Goal: Task Accomplishment & Management: Use online tool/utility

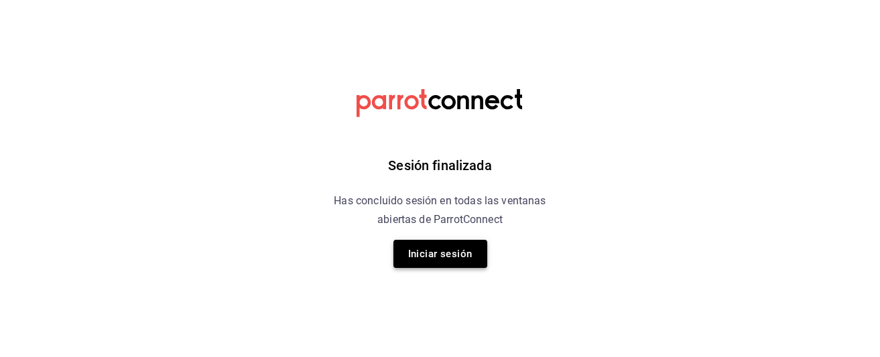
click at [434, 248] on button "Iniciar sesión" at bounding box center [440, 254] width 94 height 28
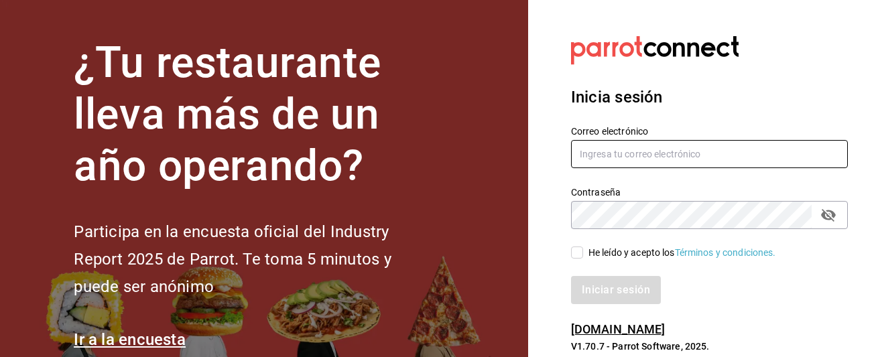
type input "banuelosbarrera@gmail.com"
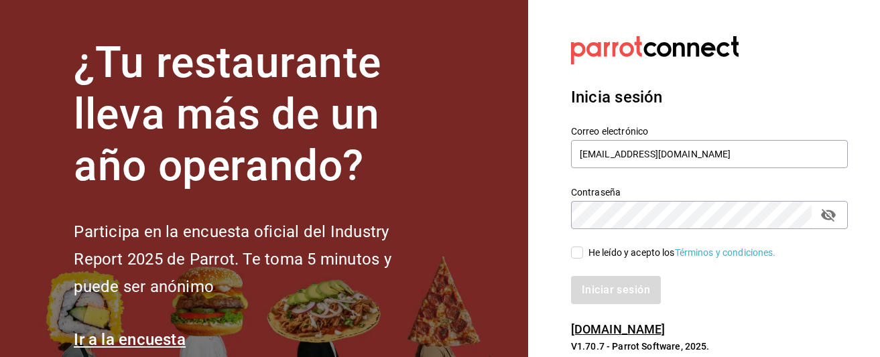
click at [578, 253] on input "He leído y acepto los Términos y condiciones." at bounding box center [577, 253] width 12 height 12
checkbox input "true"
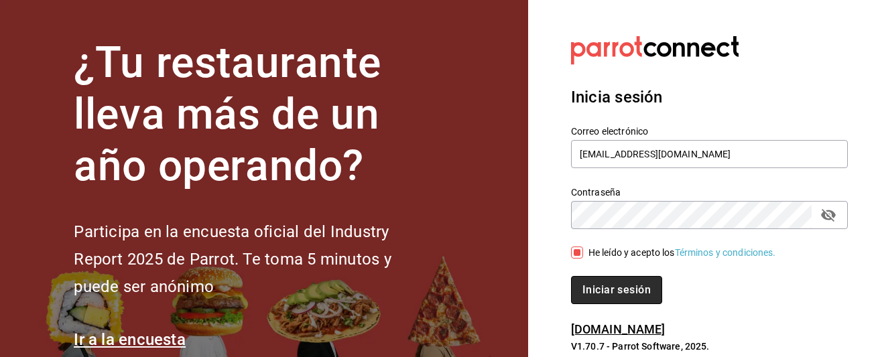
click at [612, 290] on button "Iniciar sesión" at bounding box center [616, 290] width 91 height 28
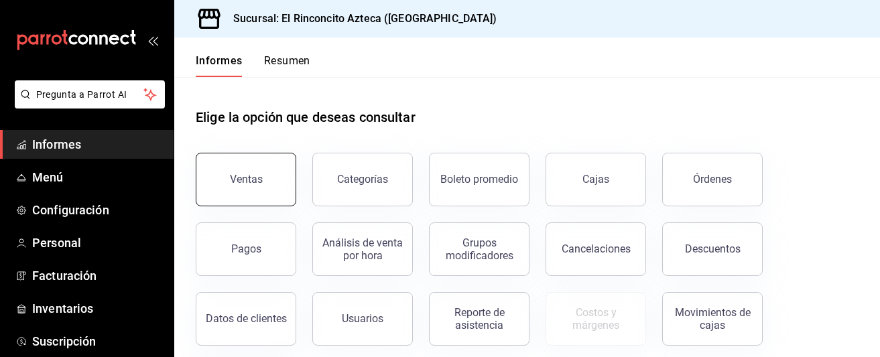
click at [253, 196] on button "Ventas" at bounding box center [246, 180] width 100 height 54
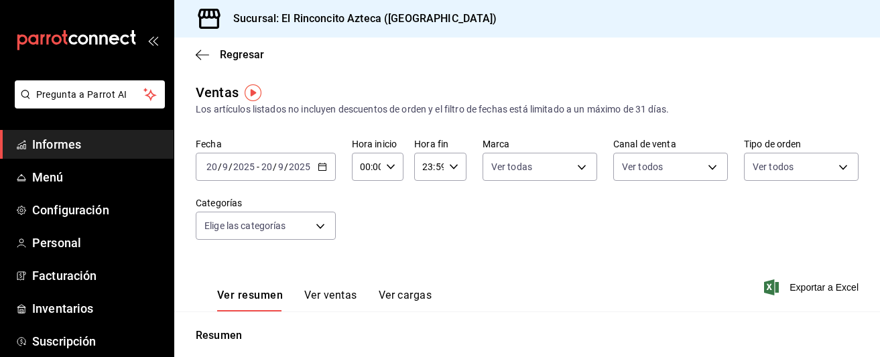
click at [222, 169] on input "9" at bounding box center [225, 166] width 7 height 11
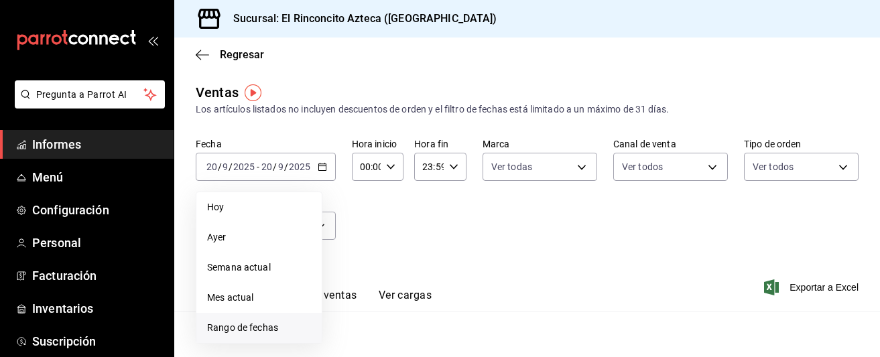
click at [251, 325] on font "Rango de fechas" at bounding box center [242, 327] width 71 height 11
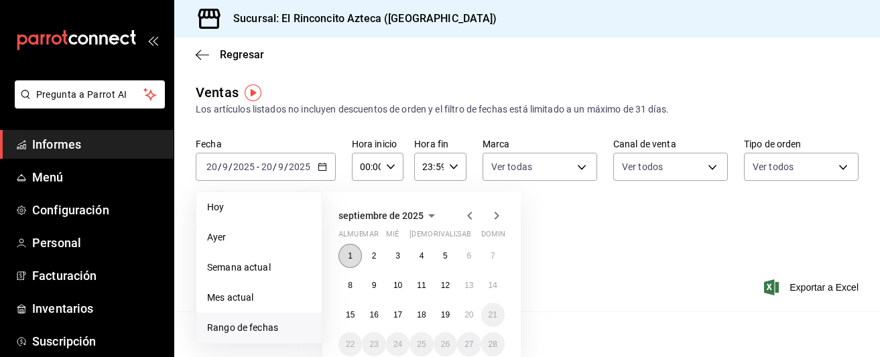
click at [349, 254] on font "1" at bounding box center [350, 255] width 5 height 9
click at [492, 257] on font "7" at bounding box center [492, 255] width 5 height 9
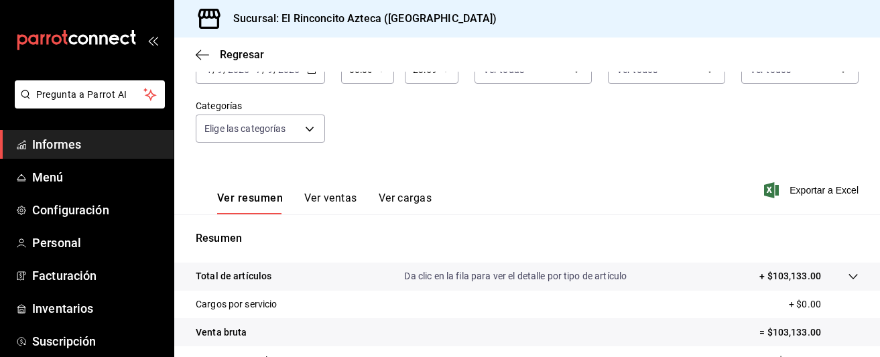
scroll to position [103, 0]
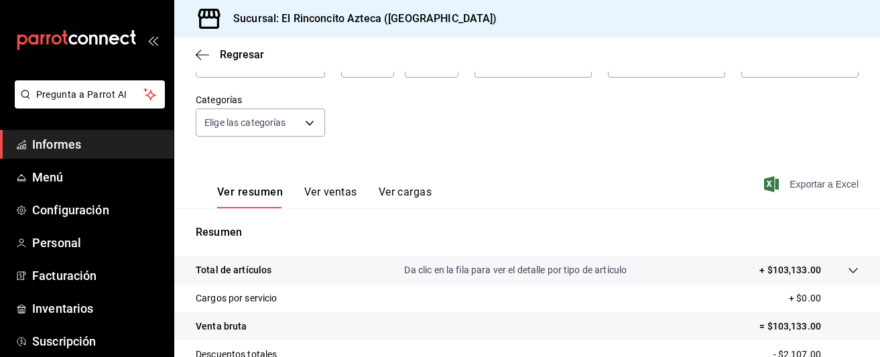
click at [783, 184] on span "Exportar a Excel" at bounding box center [812, 184] width 92 height 16
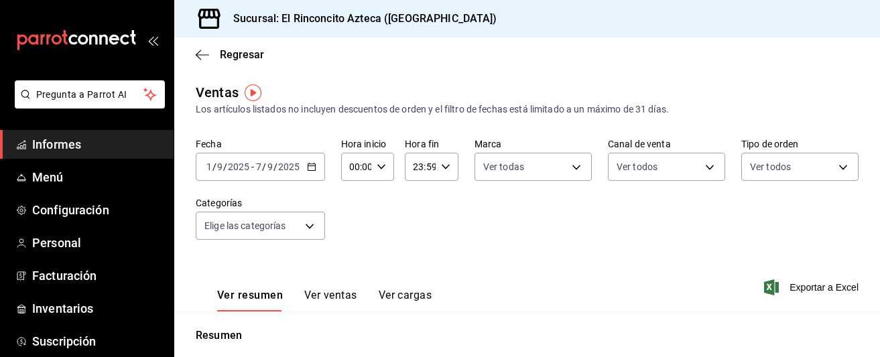
scroll to position [15, 0]
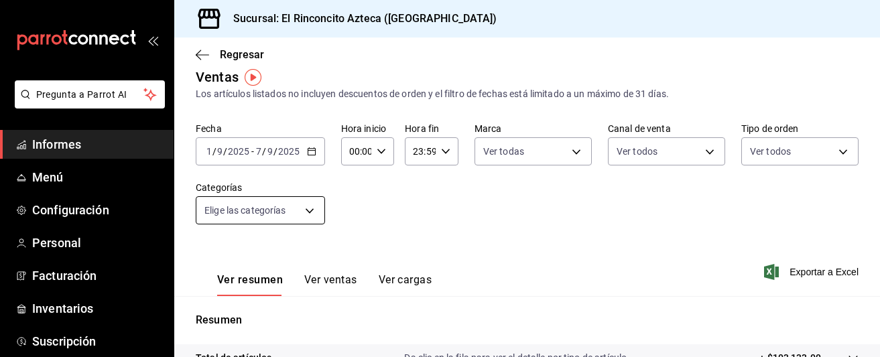
click at [303, 211] on body "Pregunta a Parrot AI Informes Menú Configuración Personal Facturación Inventari…" at bounding box center [440, 178] width 880 height 357
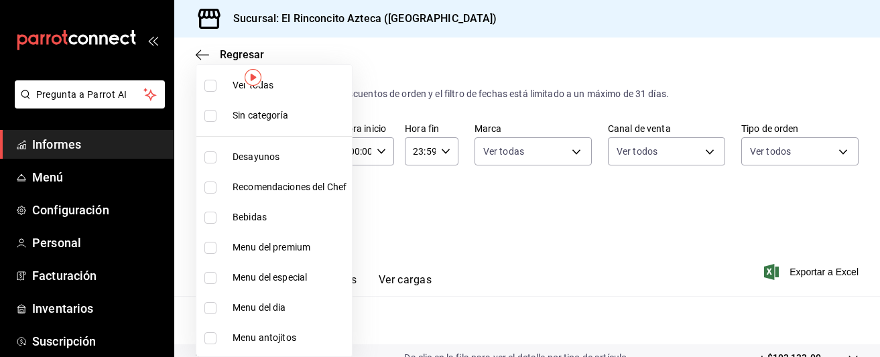
click at [408, 210] on div at bounding box center [440, 178] width 880 height 357
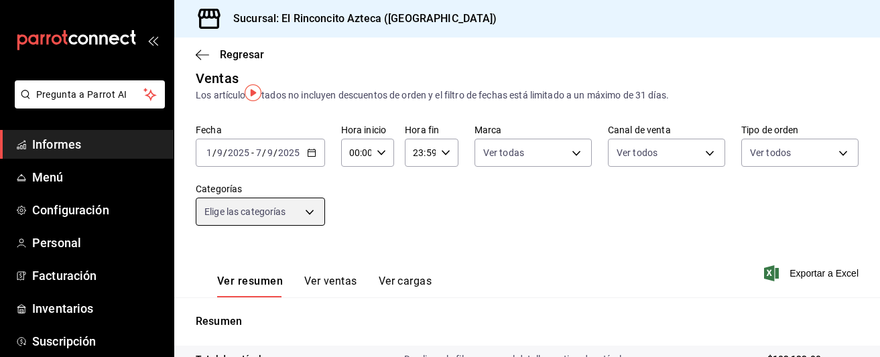
scroll to position [0, 0]
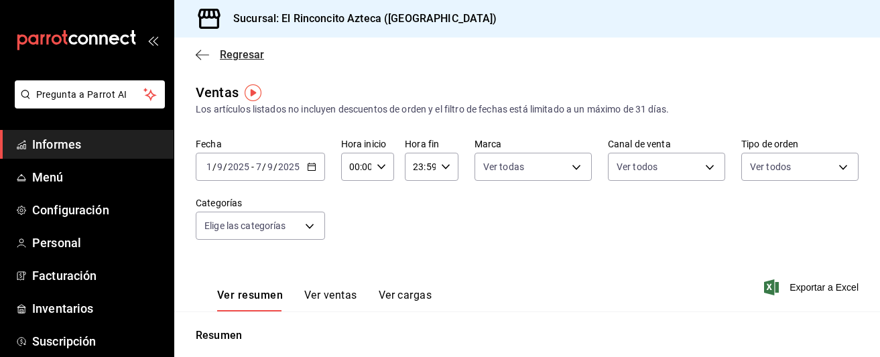
click at [205, 54] on icon "button" at bounding box center [202, 54] width 13 height 1
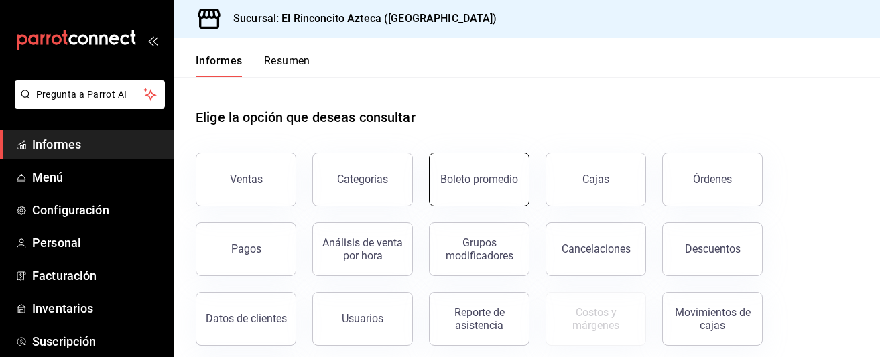
click at [452, 191] on button "Boleto promedio" at bounding box center [479, 180] width 100 height 54
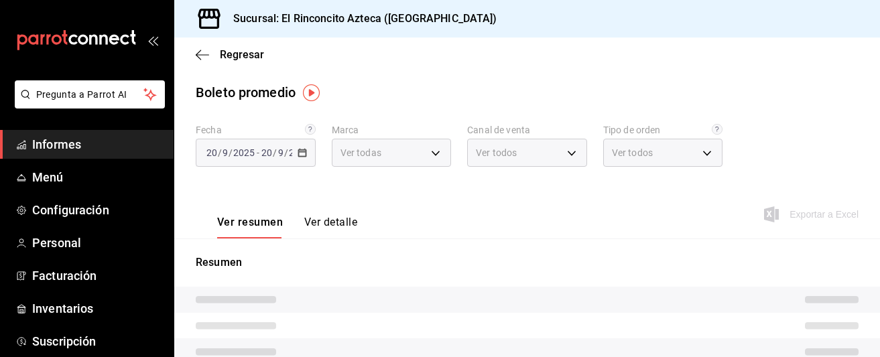
type input "ce6c263e-ff09-4b9f-8911-69893e258c62"
type input "PARROT,UBER_EATS,RAPPI,DIDI_FOOD,ONLINE"
type input "fcfbeb2d-b804-4d55-aa99-a03e9f2468cf,f45b721f-71c7-4023-b190-b29f61ca7112,c8b90…"
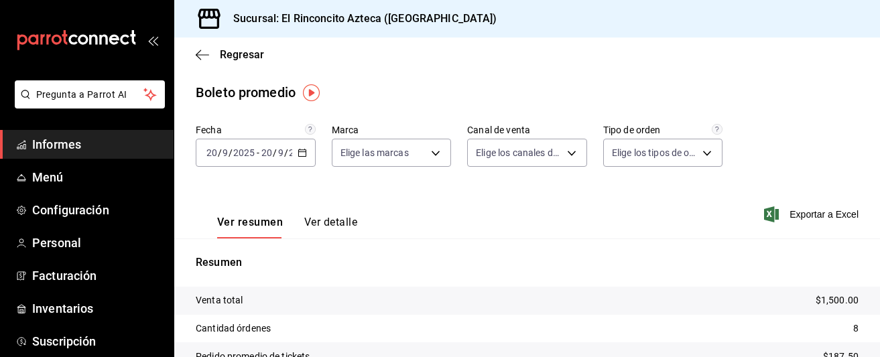
click at [301, 149] on \(Stroke\) "button" at bounding box center [302, 152] width 8 height 7
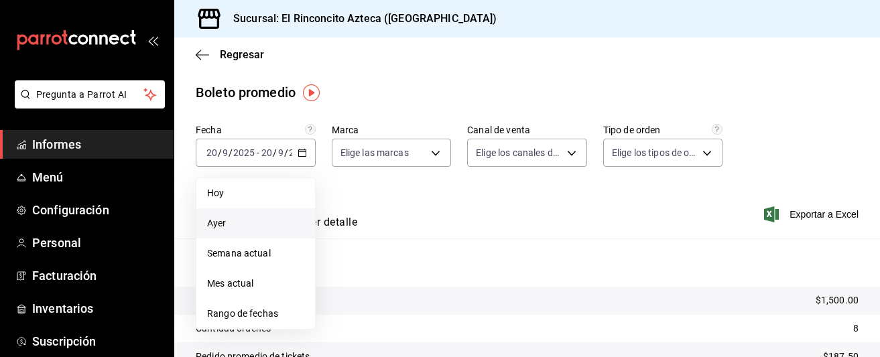
click at [221, 222] on font "Ayer" at bounding box center [216, 223] width 19 height 11
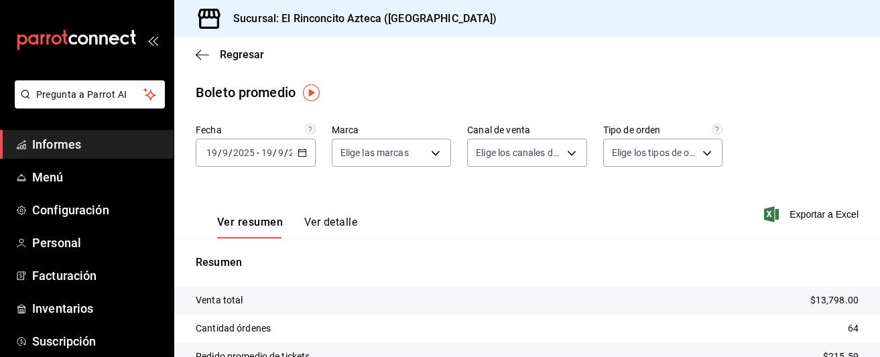
click at [306, 150] on \(Stroke\) "button" at bounding box center [302, 152] width 8 height 7
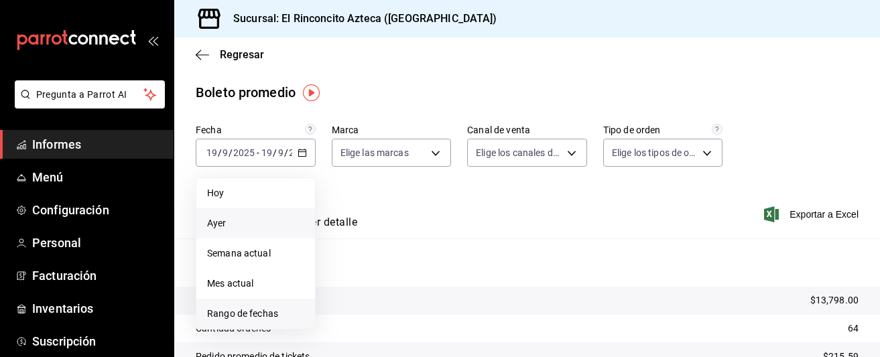
click at [240, 314] on font "Rango de fechas" at bounding box center [242, 313] width 71 height 11
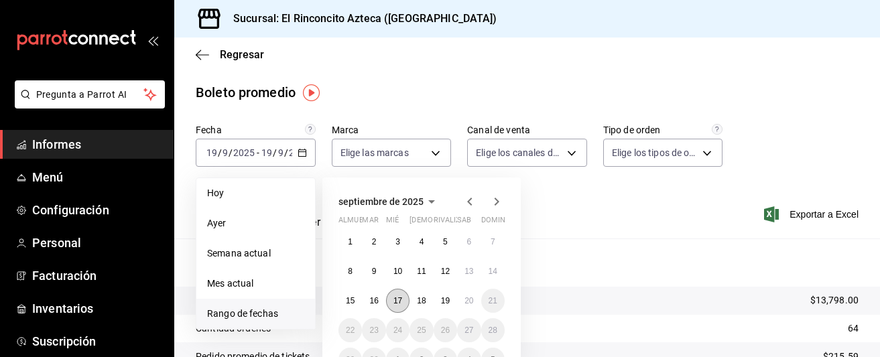
click at [399, 299] on font "17" at bounding box center [397, 300] width 9 height 9
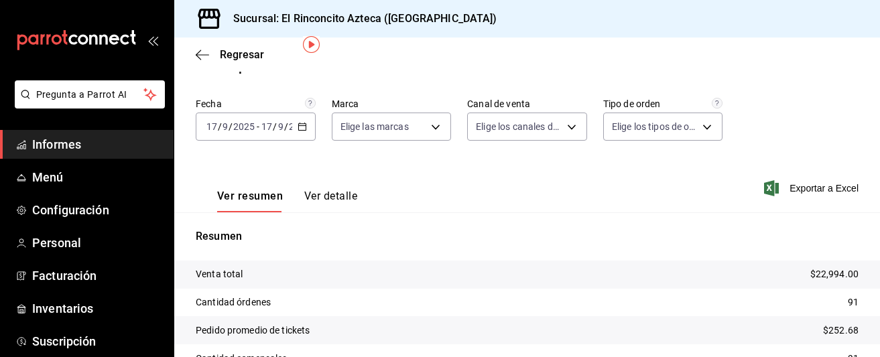
scroll to position [15, 0]
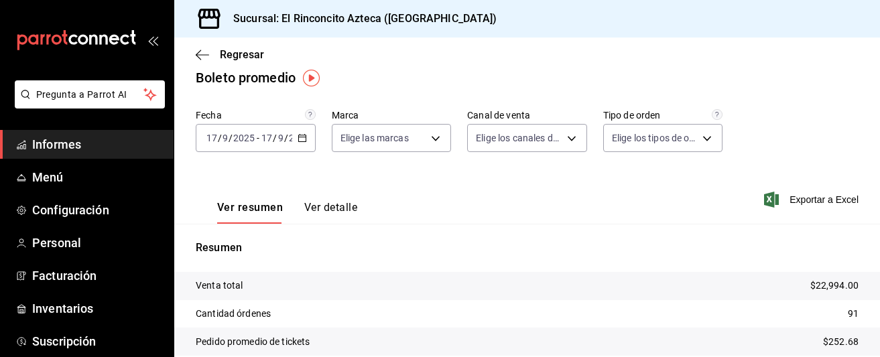
click at [346, 205] on font "Ver detalle" at bounding box center [330, 207] width 53 height 13
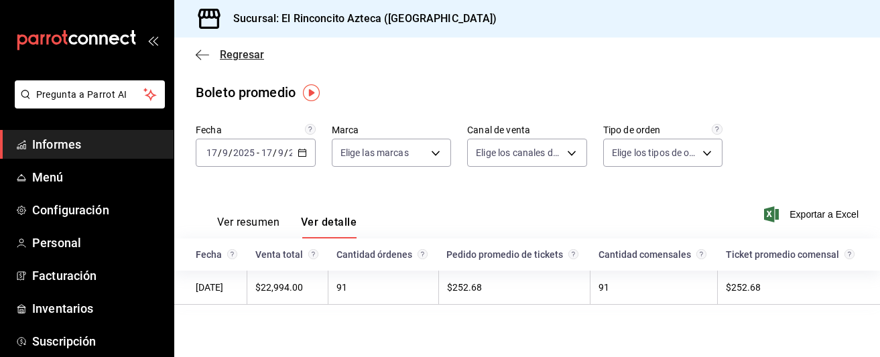
click at [199, 52] on icon "button" at bounding box center [202, 55] width 13 height 12
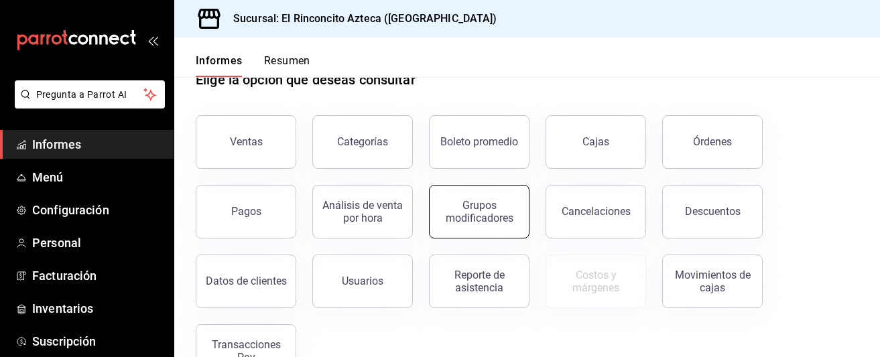
scroll to position [50, 0]
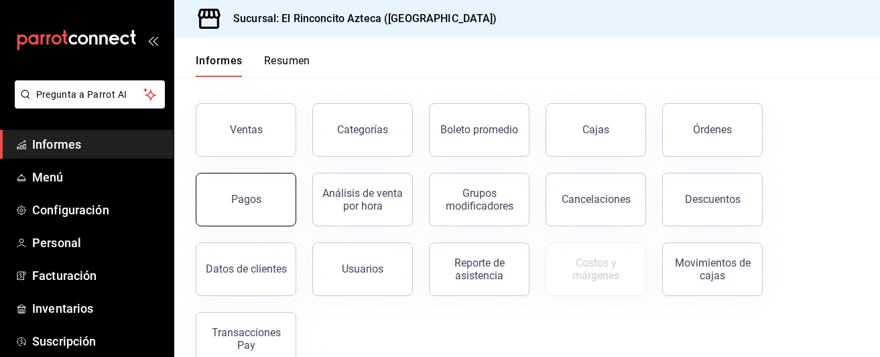
click at [276, 200] on button "Pagos" at bounding box center [246, 200] width 100 height 54
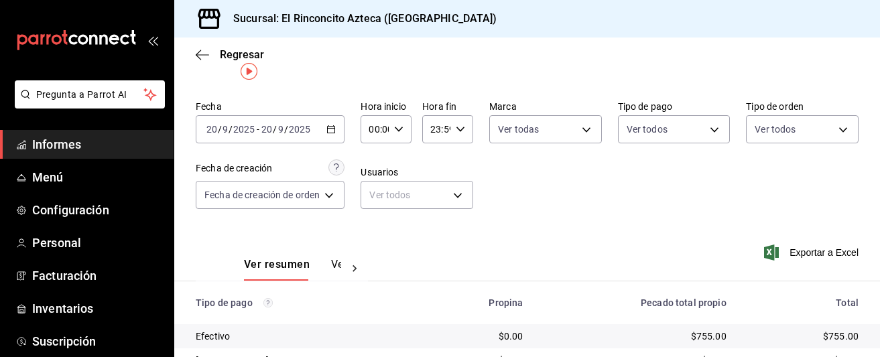
scroll to position [21, 0]
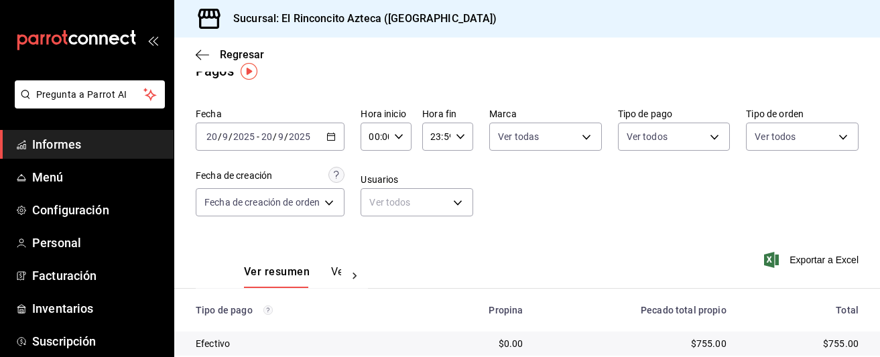
click at [335, 137] on icon "button" at bounding box center [330, 136] width 9 height 9
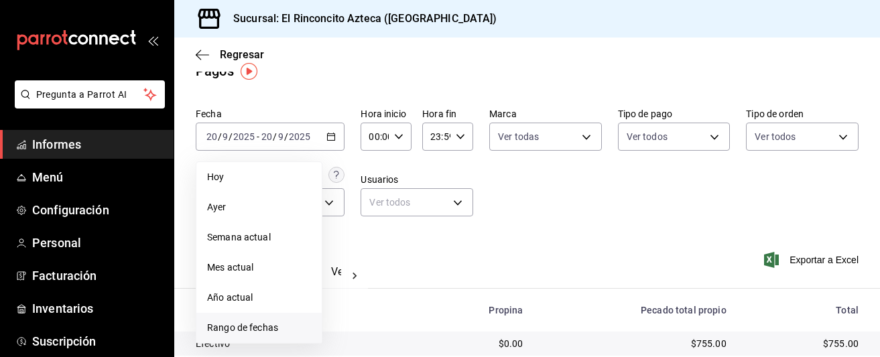
click at [236, 332] on font "Rango de fechas" at bounding box center [242, 327] width 71 height 11
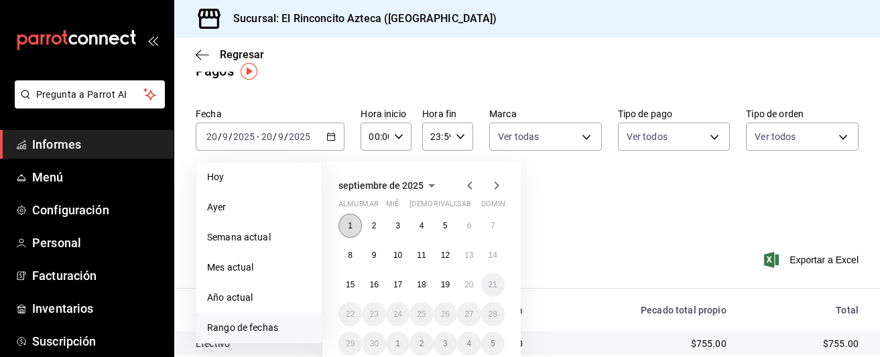
click at [355, 228] on button "1" at bounding box center [349, 226] width 23 height 24
click at [491, 228] on font "7" at bounding box center [492, 225] width 5 height 9
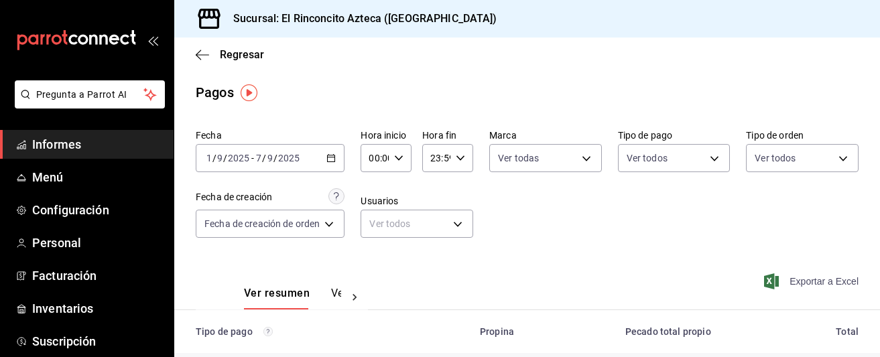
click at [813, 283] on font "Exportar a Excel" at bounding box center [823, 281] width 69 height 11
